Goal: Task Accomplishment & Management: Use online tool/utility

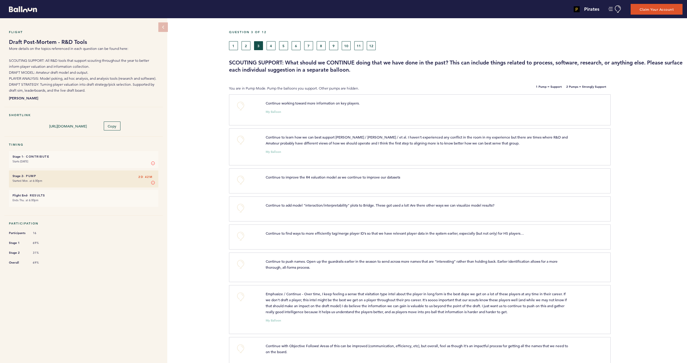
click at [231, 49] on button "1" at bounding box center [233, 45] width 9 height 9
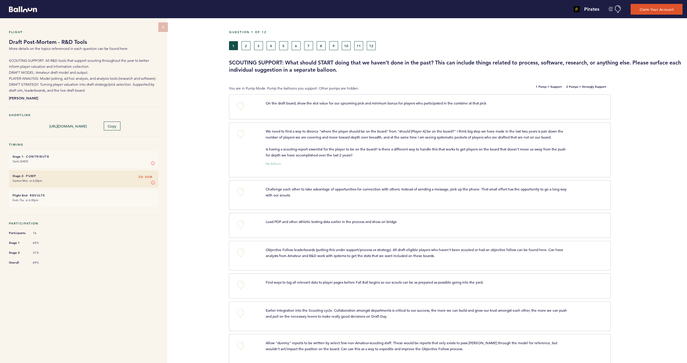
click at [240, 107] on button "+0" at bounding box center [241, 106] width 12 height 12
click at [240, 107] on span "+1" at bounding box center [241, 105] width 4 height 6
click at [240, 134] on button "+0" at bounding box center [241, 134] width 12 height 12
click at [0, 0] on span "+0" at bounding box center [0, 0] width 0 height 0
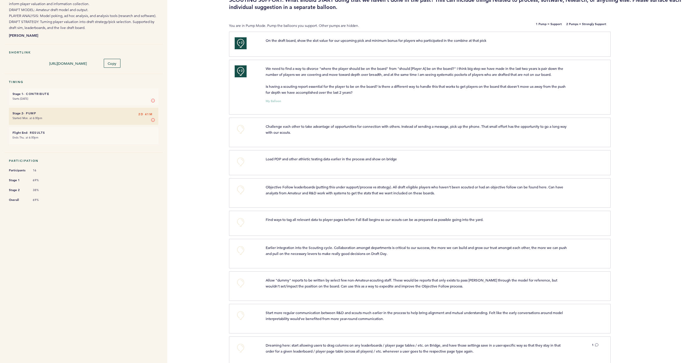
scroll to position [64, 0]
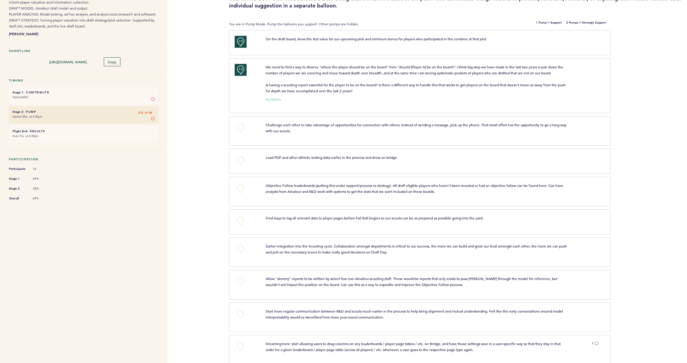
click at [241, 129] on button "+0" at bounding box center [241, 128] width 12 height 12
click at [241, 129] on span "+1" at bounding box center [241, 127] width 4 height 6
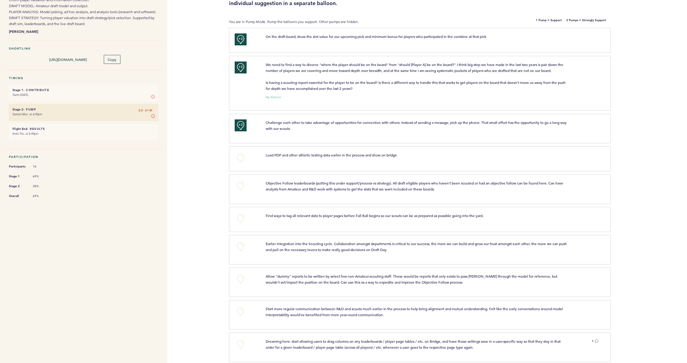
scroll to position [66, 0]
click at [243, 157] on button "+0" at bounding box center [241, 158] width 12 height 12
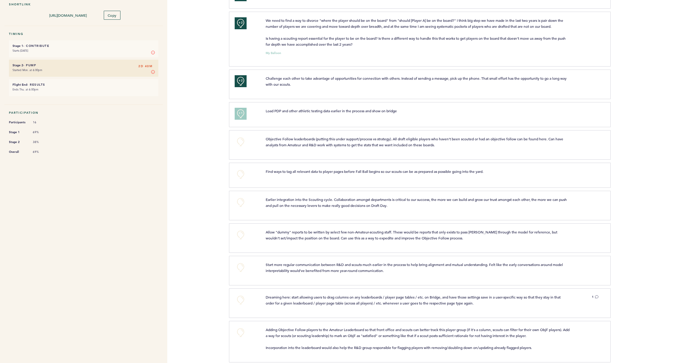
scroll to position [111, 0]
click at [240, 174] on button "+0" at bounding box center [241, 174] width 12 height 12
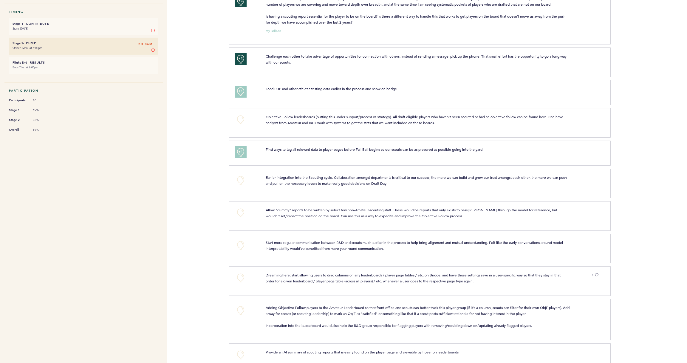
scroll to position [133, 0]
click at [241, 179] on button "+0" at bounding box center [241, 180] width 12 height 12
click at [241, 179] on span "+1" at bounding box center [241, 179] width 4 height 6
click at [241, 212] on button "+0" at bounding box center [241, 212] width 12 height 12
click at [241, 212] on span "+1" at bounding box center [241, 211] width 4 height 6
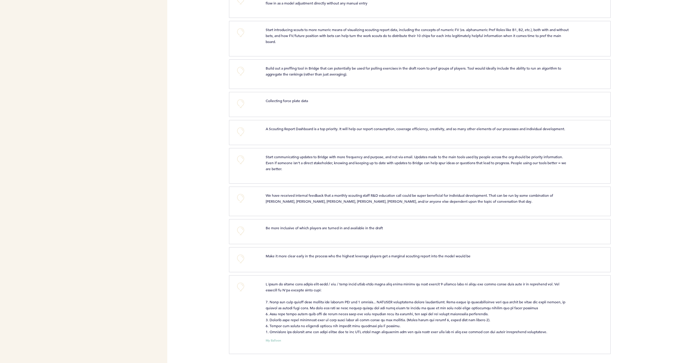
scroll to position [756, 0]
click at [242, 287] on button "+0" at bounding box center [241, 287] width 12 height 12
click at [0, 0] on span "+0" at bounding box center [0, 0] width 0 height 0
click at [241, 257] on button "+0" at bounding box center [241, 259] width 12 height 12
click at [239, 257] on span "+1" at bounding box center [241, 258] width 4 height 6
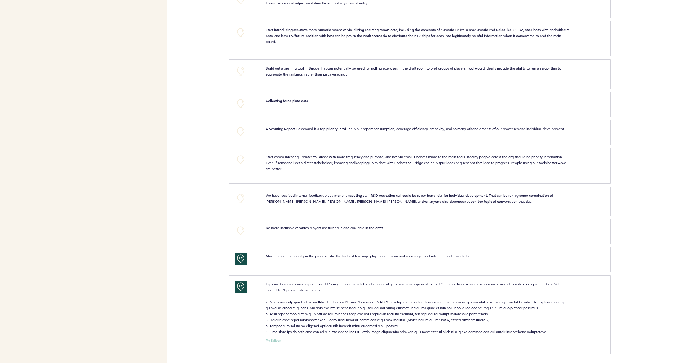
click at [240, 257] on span "+2" at bounding box center [241, 258] width 4 height 6
click at [242, 229] on button "+0" at bounding box center [241, 231] width 12 height 12
click at [240, 259] on button "+0" at bounding box center [241, 259] width 12 height 12
click at [241, 199] on button "+0" at bounding box center [241, 198] width 12 height 12
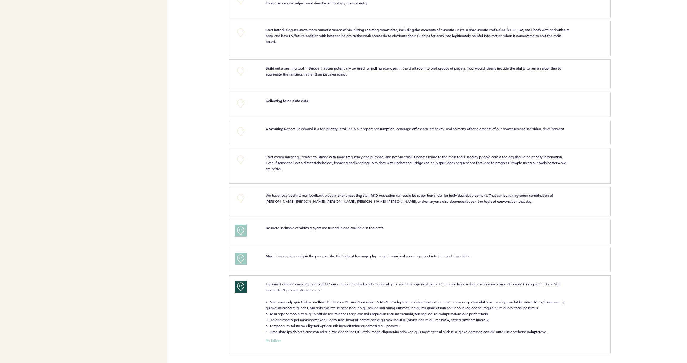
click at [0, 0] on span "+0" at bounding box center [0, 0] width 0 height 0
click at [241, 200] on span "+2" at bounding box center [241, 197] width 4 height 6
click at [241, 202] on button "+0" at bounding box center [241, 198] width 12 height 12
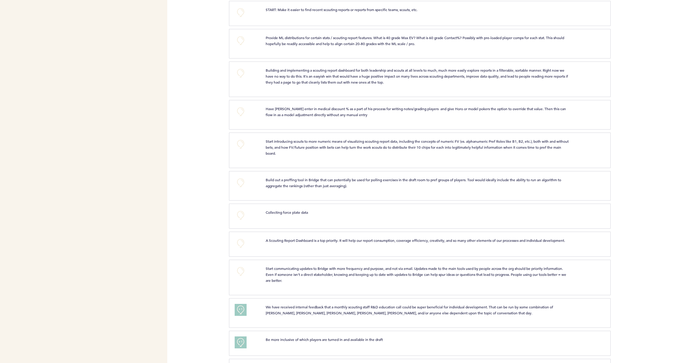
scroll to position [646, 0]
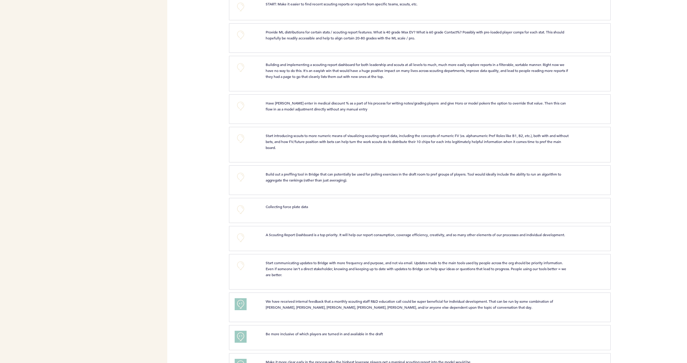
click at [240, 208] on button "+0" at bounding box center [241, 209] width 12 height 12
click at [240, 233] on button "+0" at bounding box center [241, 237] width 12 height 12
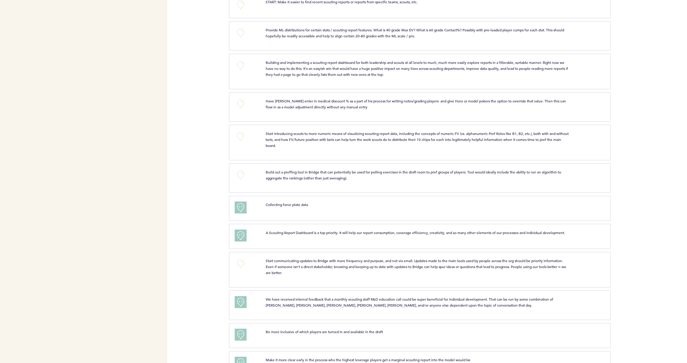
click at [242, 269] on button "+0" at bounding box center [241, 263] width 12 height 12
click at [242, 266] on span "+1" at bounding box center [241, 263] width 4 height 6
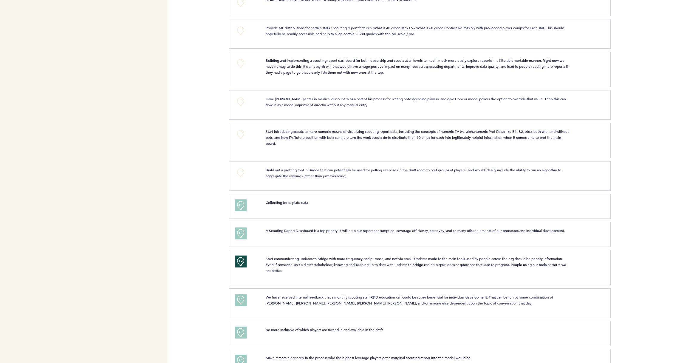
scroll to position [0, 0]
click at [246, 204] on button "+1" at bounding box center [241, 205] width 12 height 12
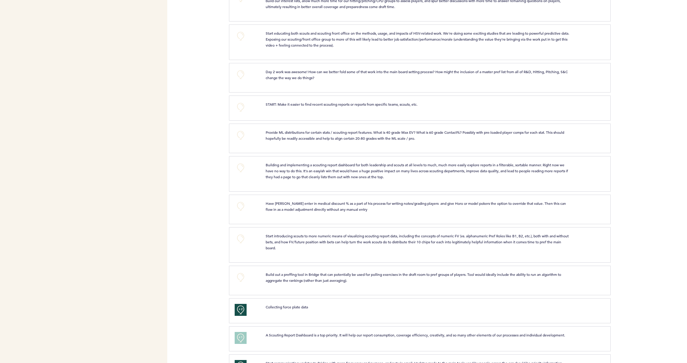
scroll to position [545, 0]
click at [244, 207] on button "+0" at bounding box center [241, 206] width 12 height 12
click at [244, 207] on button "+1" at bounding box center [241, 207] width 12 height 12
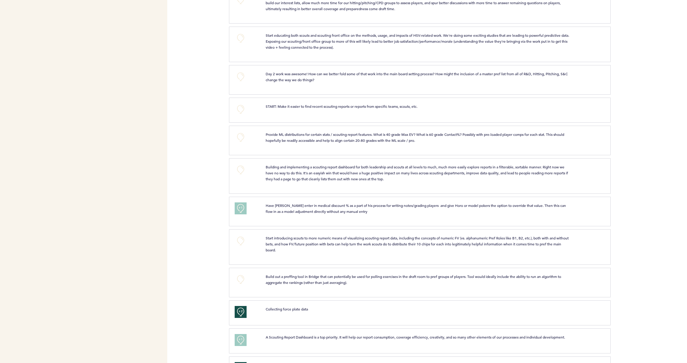
click at [237, 207] on button "+1" at bounding box center [241, 208] width 12 height 12
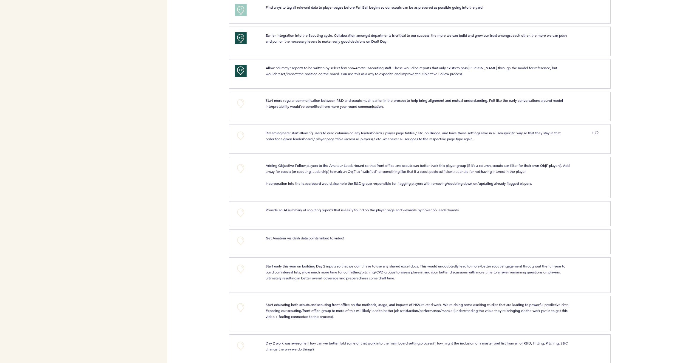
scroll to position [285, 0]
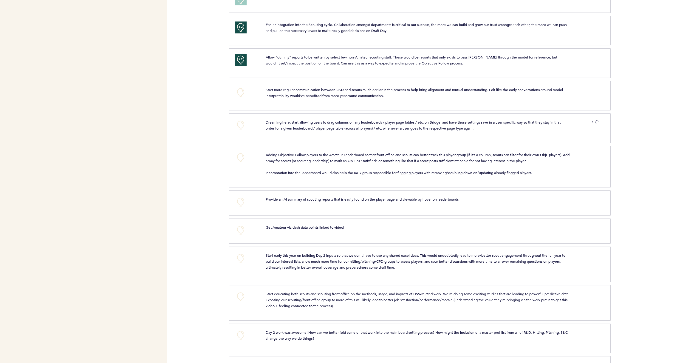
click at [240, 230] on button "+0" at bounding box center [241, 230] width 12 height 12
click at [240, 230] on span "+1" at bounding box center [241, 229] width 4 height 6
click at [237, 226] on button "+1" at bounding box center [241, 230] width 12 height 12
click at [598, 122] on icon at bounding box center [597, 122] width 4 height 4
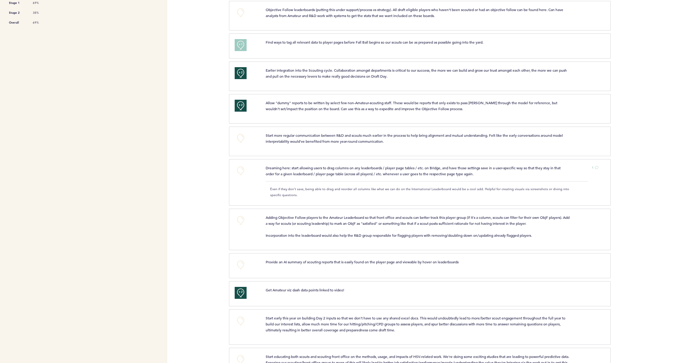
scroll to position [239, 0]
click at [241, 137] on button "+0" at bounding box center [241, 139] width 12 height 12
click at [0, 0] on span "+0" at bounding box center [0, 0] width 0 height 0
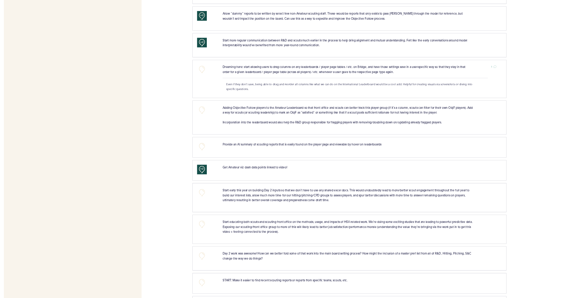
scroll to position [327, 0]
